Goal: Task Accomplishment & Management: Manage account settings

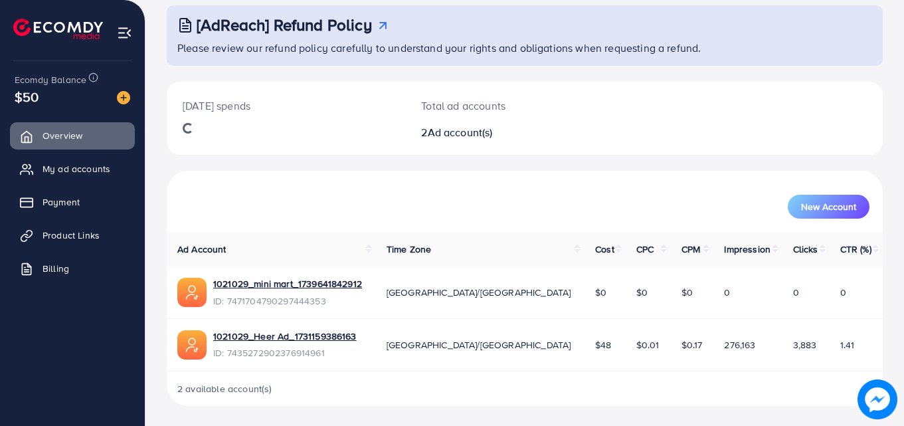
scroll to position [78, 0]
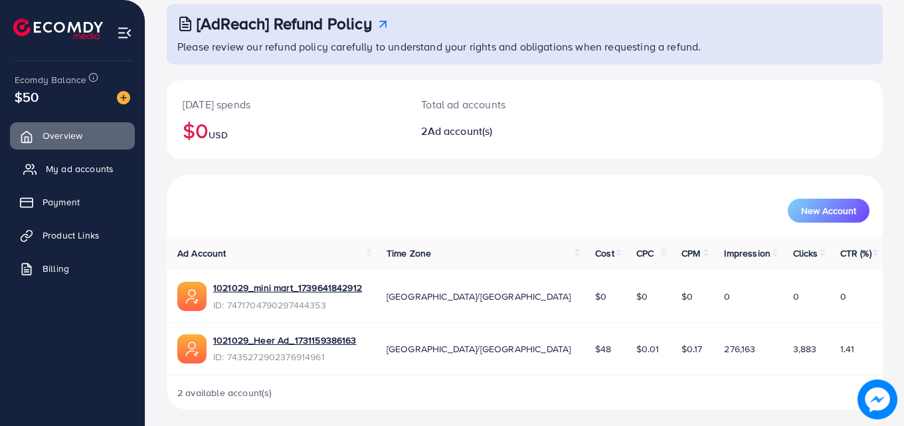
click at [104, 163] on span "My ad accounts" at bounding box center [80, 168] width 68 height 13
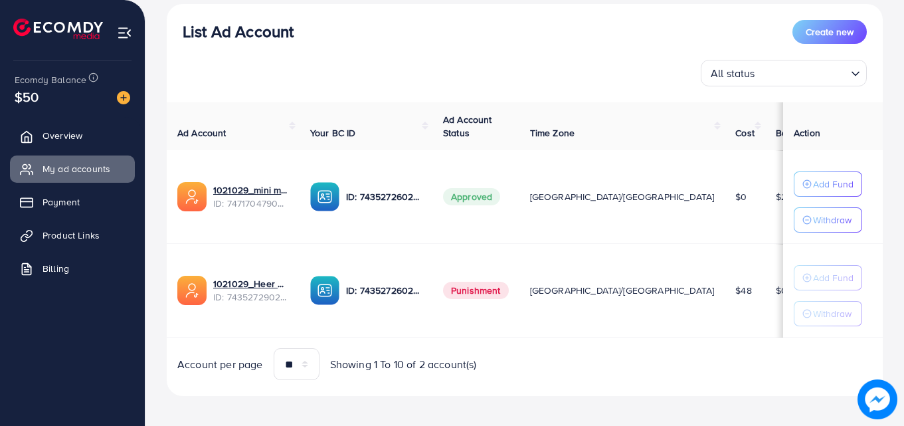
scroll to position [163, 0]
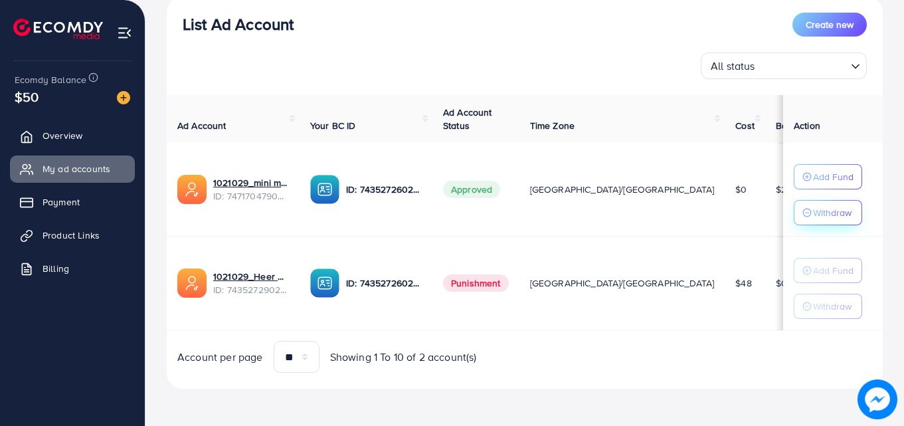
click at [813, 216] on p "Withdraw" at bounding box center [832, 213] width 39 height 16
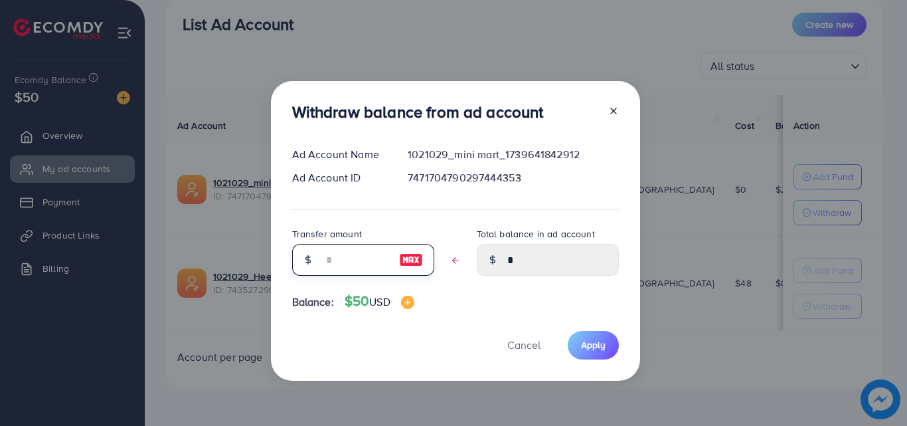
click at [353, 258] on input "text" at bounding box center [356, 260] width 66 height 32
type input "*"
type input "****"
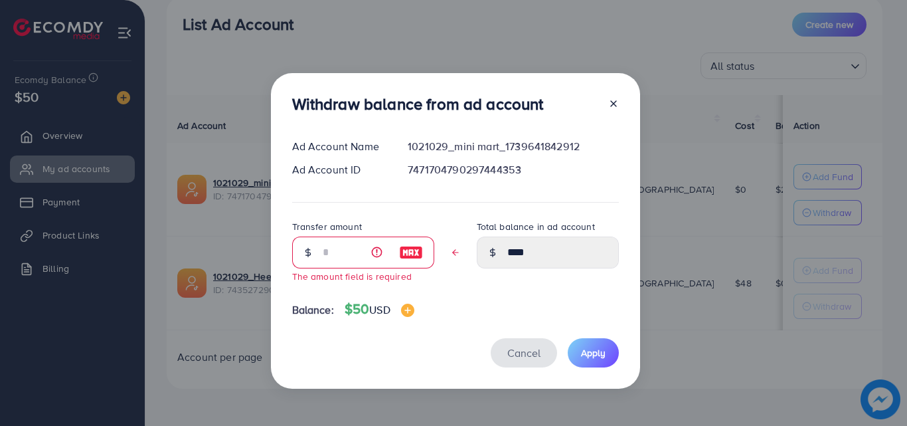
click at [517, 355] on span "Cancel" at bounding box center [524, 352] width 33 height 15
type input "*"
